Goal: Information Seeking & Learning: Understand process/instructions

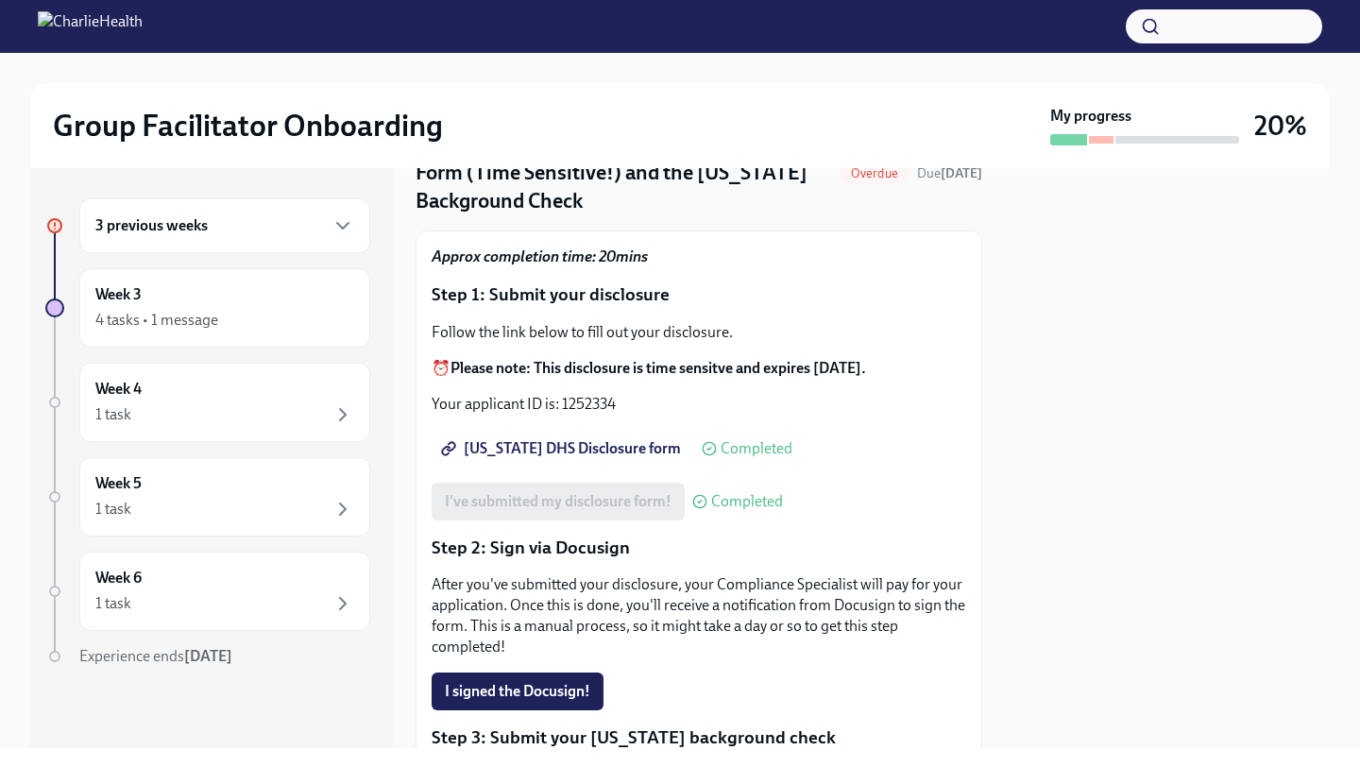
scroll to position [110, 0]
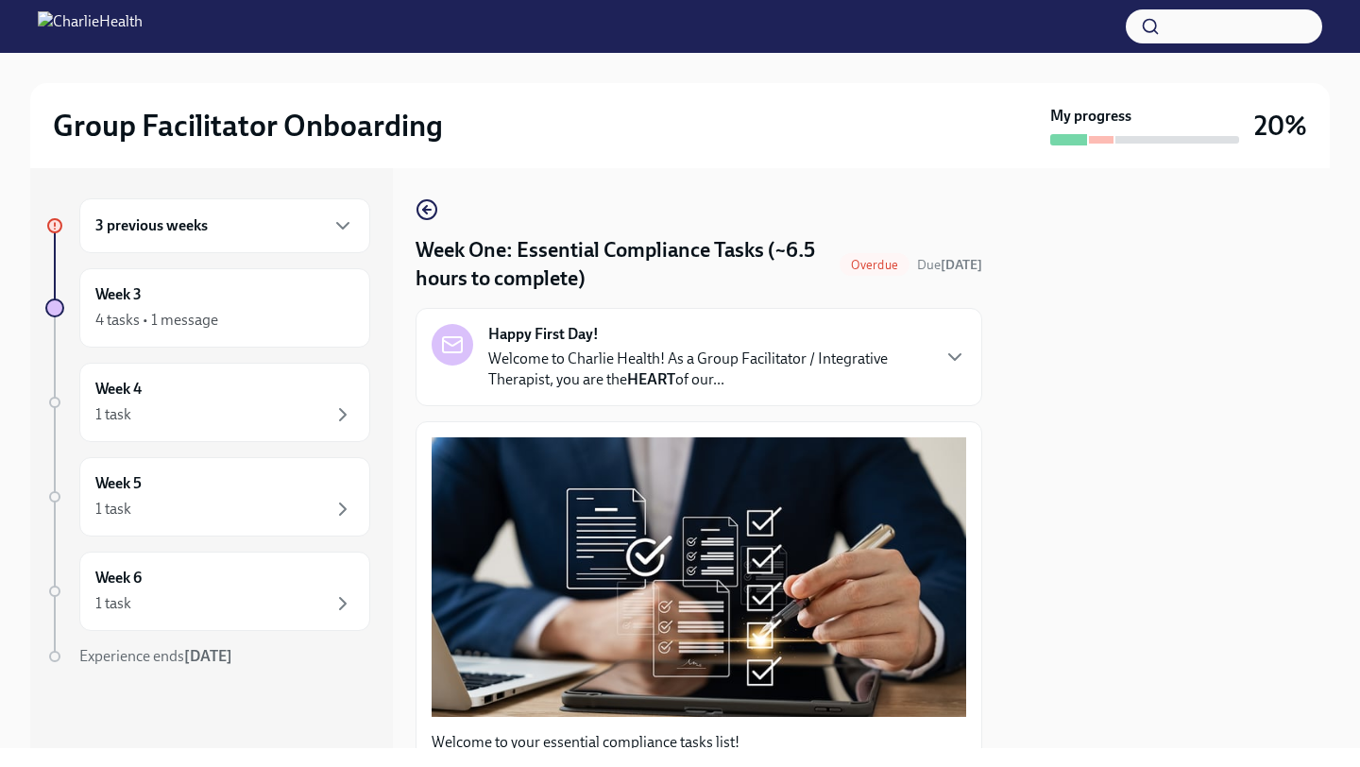
click at [216, 229] on div "3 previous weeks" at bounding box center [224, 225] width 259 height 23
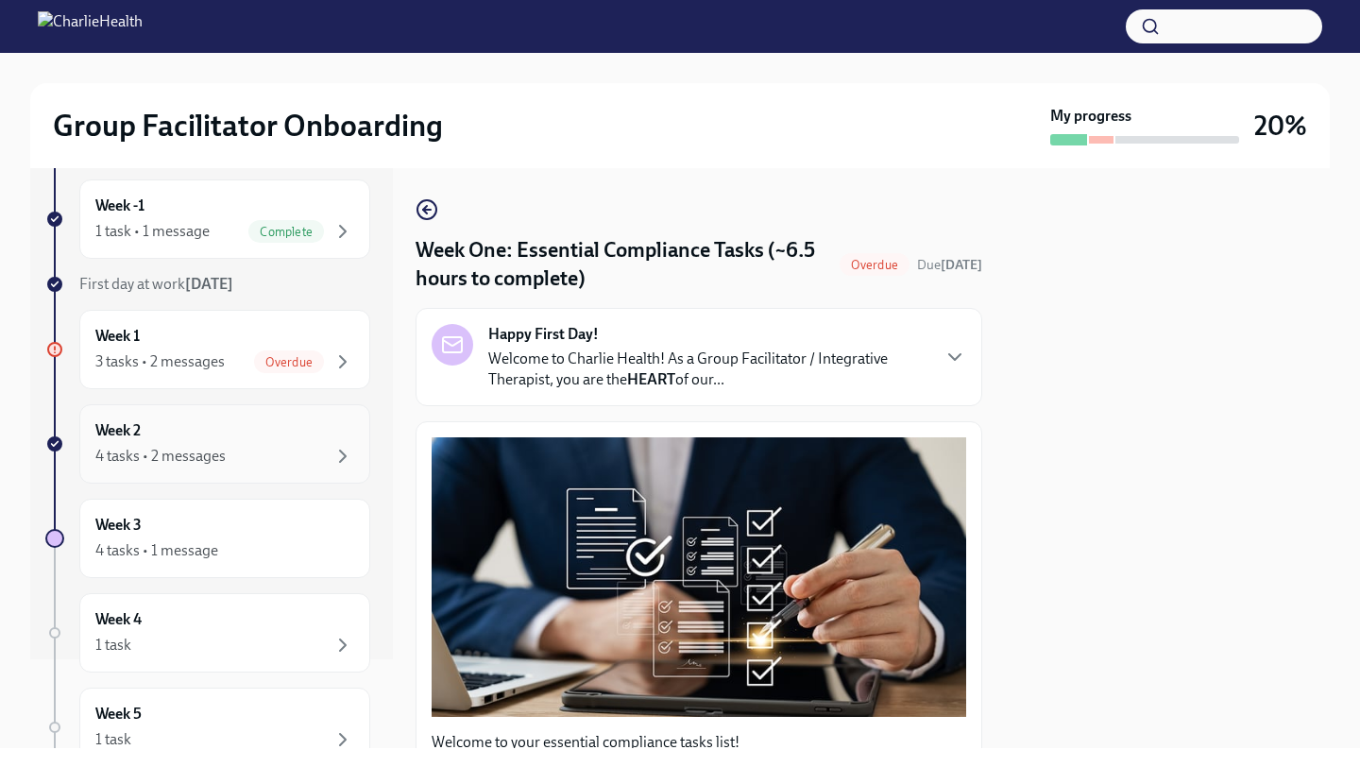
scroll to position [90, 0]
click at [221, 468] on div "Week 2 4 tasks • 2 messages" at bounding box center [224, 442] width 291 height 79
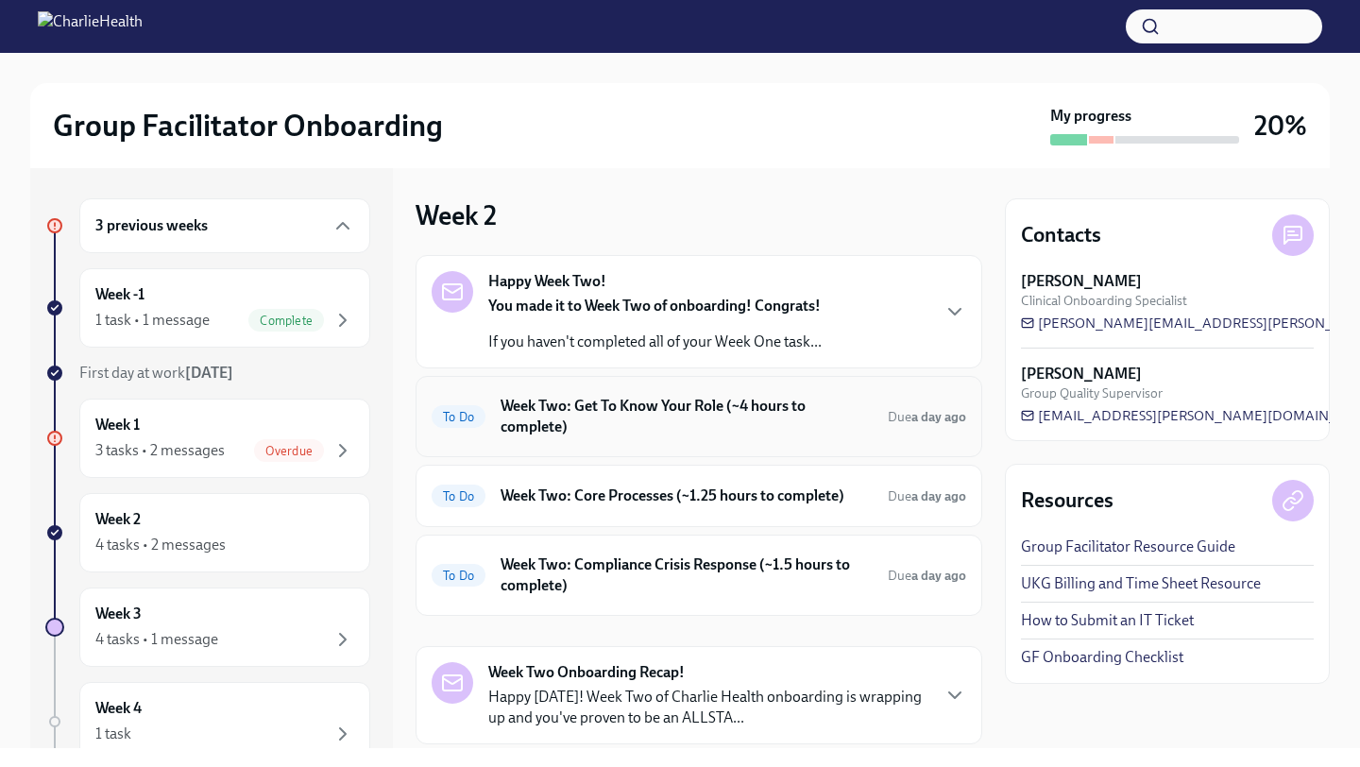
click at [565, 432] on h6 "Week Two: Get To Know Your Role (~4 hours to complete)" at bounding box center [686, 417] width 372 height 42
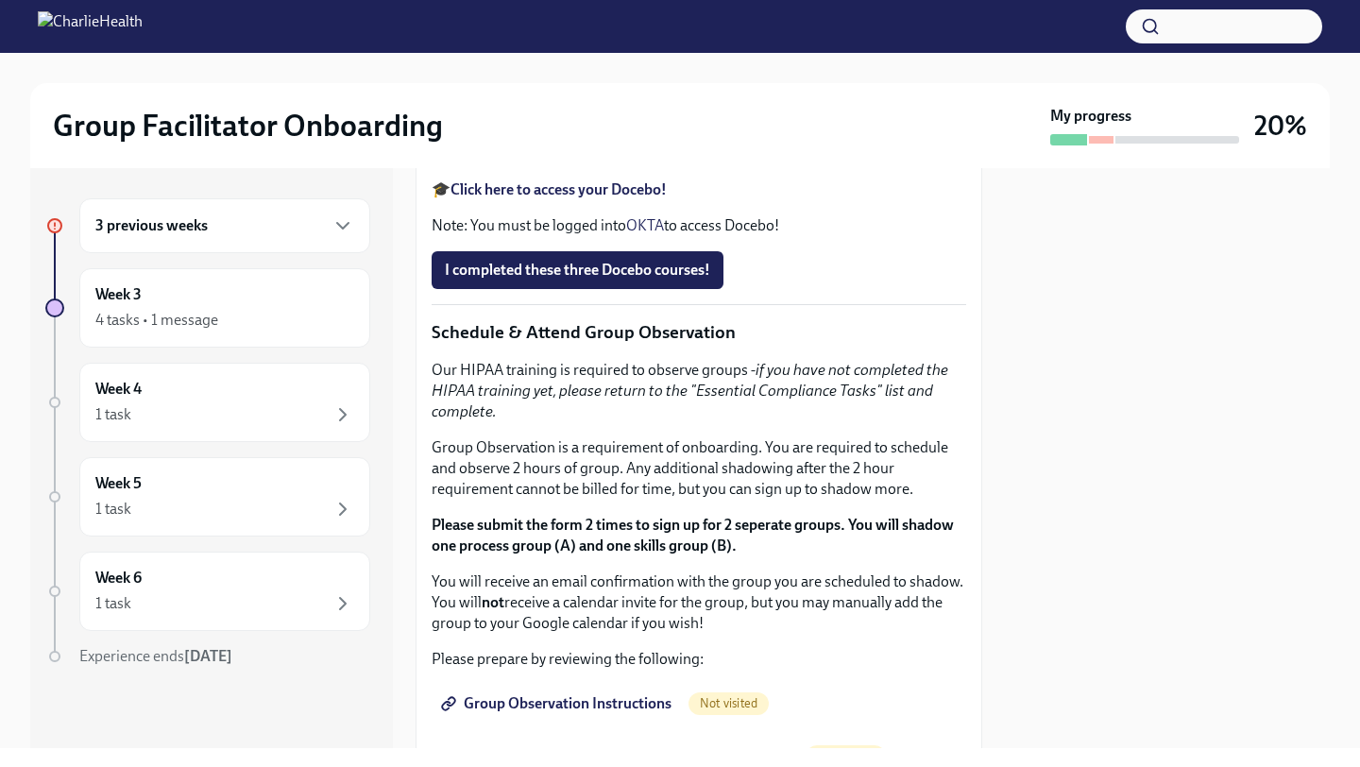
scroll to position [893, 0]
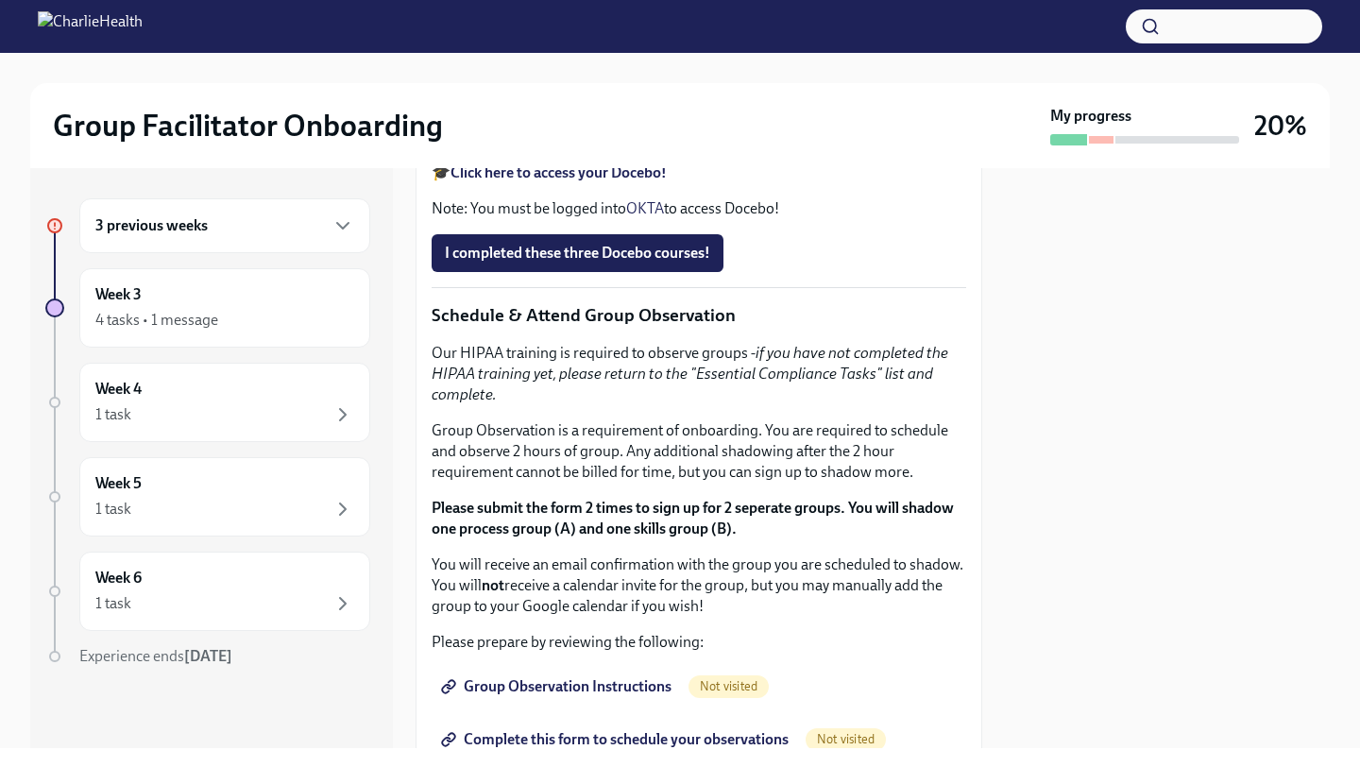
click at [578, 181] on strong "Click here to access your Docebo!" at bounding box center [558, 172] width 216 height 18
